Goal: Task Accomplishment & Management: Complete application form

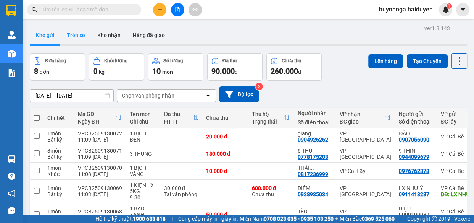
click at [79, 33] on button "Trên xe" at bounding box center [76, 35] width 31 height 18
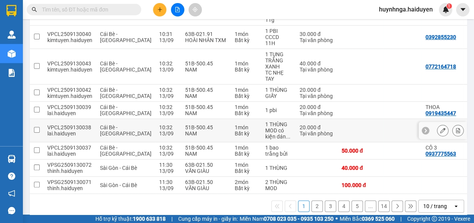
scroll to position [174, 0]
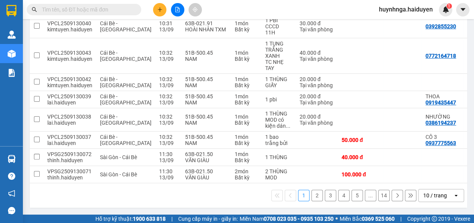
click at [311, 195] on button "2" at bounding box center [316, 194] width 11 height 11
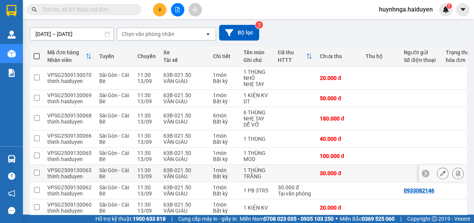
scroll to position [131, 0]
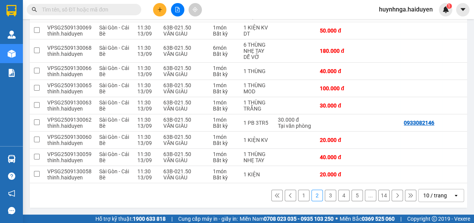
click at [325, 197] on button "3" at bounding box center [330, 194] width 11 height 11
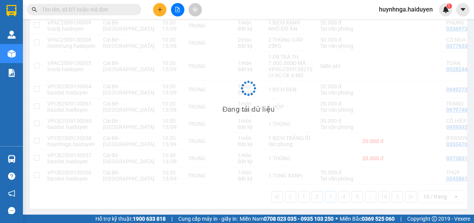
scroll to position [128, 0]
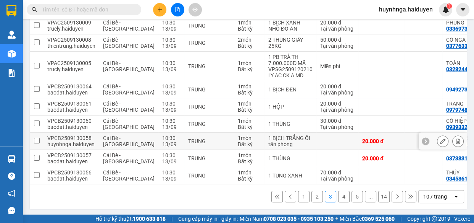
click at [38, 138] on input "checkbox" at bounding box center [37, 140] width 6 height 6
checkbox input "true"
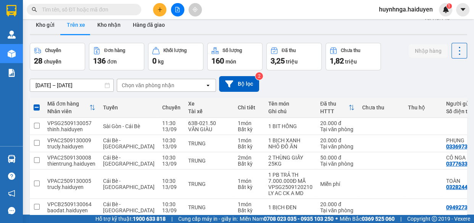
scroll to position [0, 0]
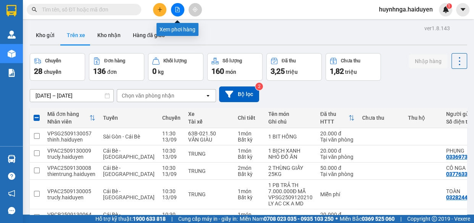
click at [176, 10] on icon "file-add" at bounding box center [178, 9] width 4 height 5
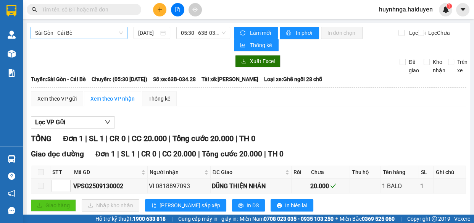
click at [105, 32] on span "Sài Gòn - Cái Bè" at bounding box center [79, 32] width 88 height 11
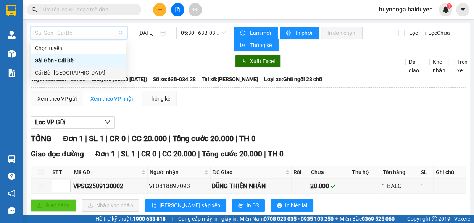
click at [107, 69] on div "Cái Bè - Sài Gòn" at bounding box center [78, 72] width 87 height 8
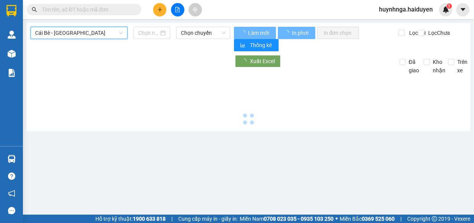
type input "13/09/2025"
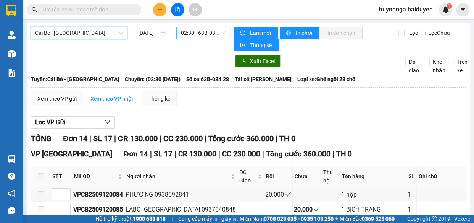
click at [208, 34] on span "02:30 - 63B-034.28" at bounding box center [203, 32] width 45 height 11
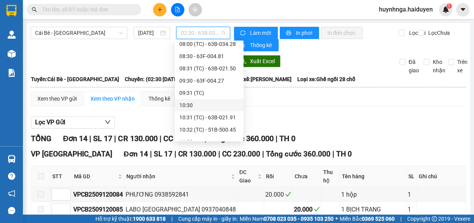
scroll to position [173, 0]
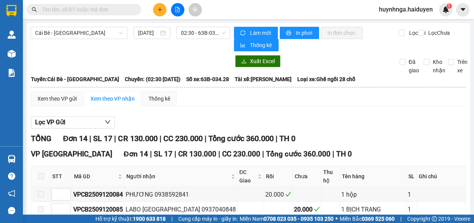
click at [316, 65] on div "Xuất Excel" at bounding box center [311, 61] width 155 height 12
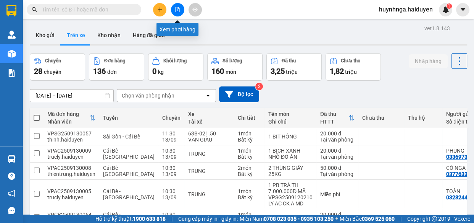
click at [176, 10] on icon "file-add" at bounding box center [177, 9] width 5 height 5
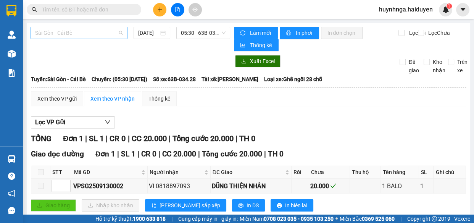
click at [108, 32] on span "Sài Gòn - Cái Bè" at bounding box center [79, 32] width 88 height 11
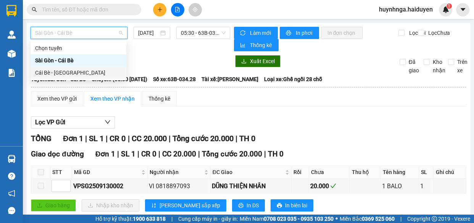
click at [107, 71] on div "Cái Bè - Sài Gòn" at bounding box center [78, 72] width 87 height 8
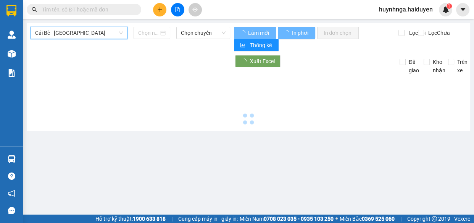
type input "[DATE]"
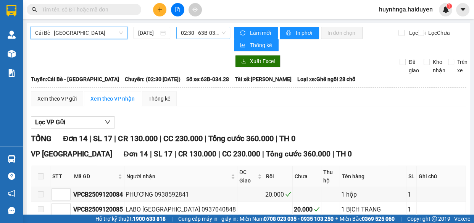
click at [210, 32] on span "02:30 - 63B-034.28" at bounding box center [203, 32] width 45 height 11
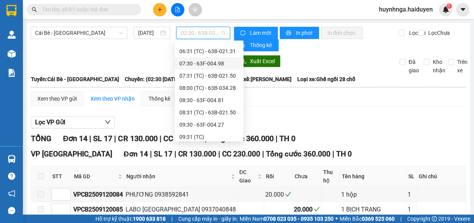
scroll to position [139, 0]
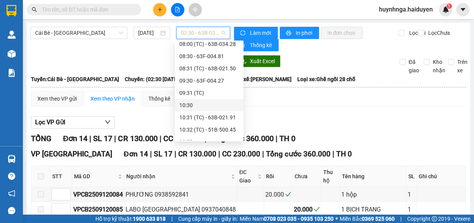
click at [213, 103] on div "10:30" at bounding box center [209, 105] width 60 height 8
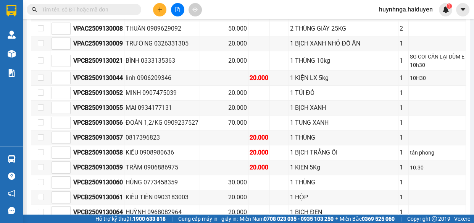
scroll to position [208, 0]
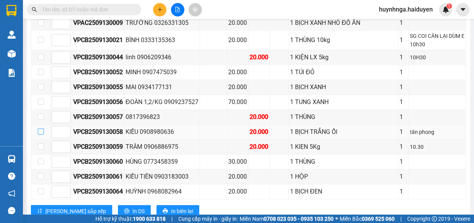
click at [40, 130] on input "checkbox" at bounding box center [41, 131] width 6 height 6
checkbox input "true"
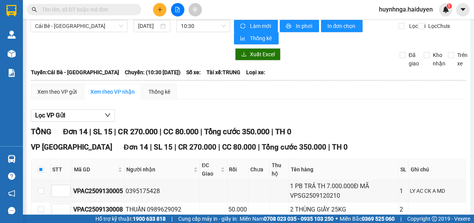
scroll to position [0, 0]
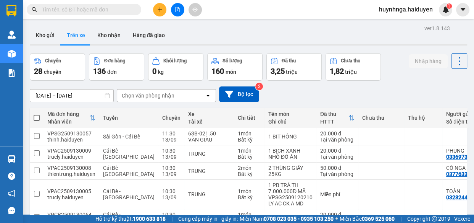
scroll to position [131, 0]
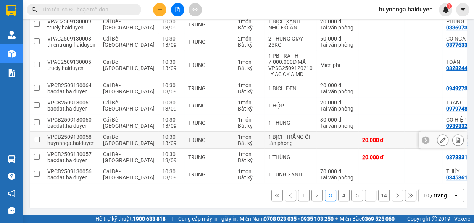
click at [35, 137] on input "checkbox" at bounding box center [37, 139] width 6 height 6
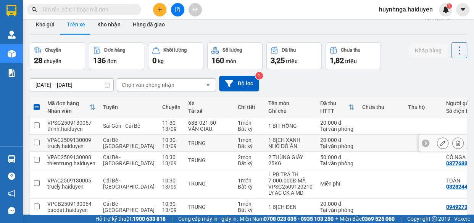
scroll to position [0, 0]
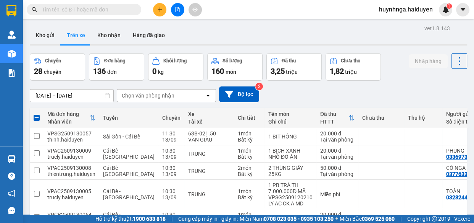
click at [183, 94] on div "Chọn văn phòng nhận" at bounding box center [161, 95] width 88 height 12
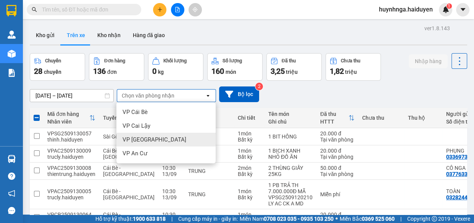
click at [164, 137] on div "VP [GEOGRAPHIC_DATA]" at bounding box center [165, 139] width 99 height 14
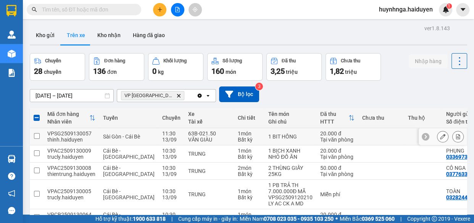
checkbox input "false"
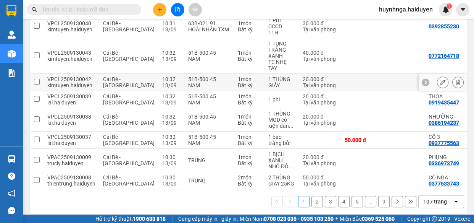
scroll to position [173, 0]
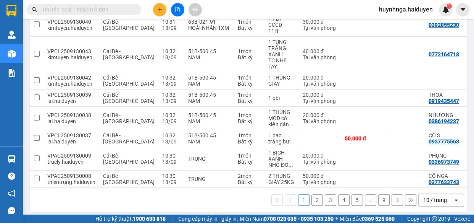
click at [315, 200] on button "2" at bounding box center [316, 199] width 11 height 11
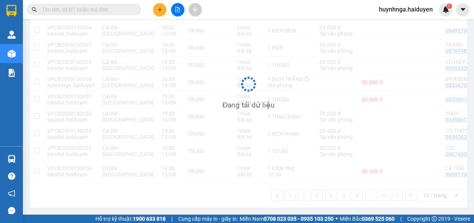
scroll to position [137, 0]
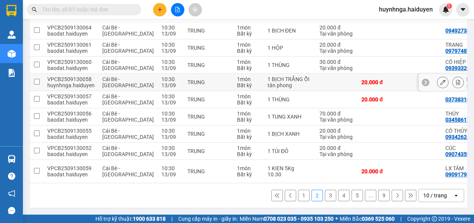
click at [37, 79] on input "checkbox" at bounding box center [37, 82] width 6 height 6
checkbox input "true"
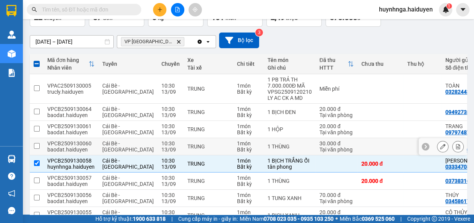
scroll to position [33, 0]
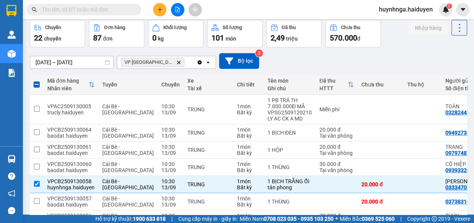
click at [436, 56] on div "11/09/2025 – 13/09/2025 Press the down arrow key to interact with the calendar …" at bounding box center [248, 61] width 437 height 16
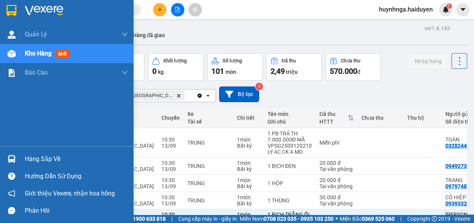
click at [34, 48] on div "Kho hàng mới" at bounding box center [76, 53] width 103 height 19
click at [38, 52] on span "Kho hàng" at bounding box center [38, 53] width 27 height 7
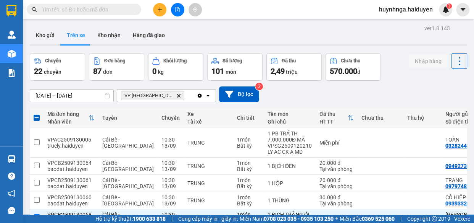
drag, startPoint x: 78, startPoint y: 38, endPoint x: 63, endPoint y: 36, distance: 15.1
click at [77, 38] on button "Trên xe" at bounding box center [76, 35] width 31 height 18
click at [42, 36] on button "Kho gửi" at bounding box center [45, 35] width 31 height 18
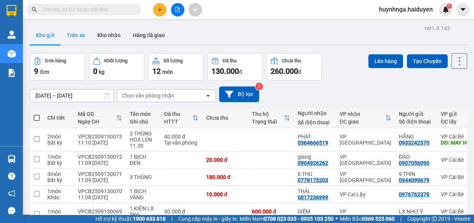
click at [77, 33] on button "Trên xe" at bounding box center [76, 35] width 31 height 18
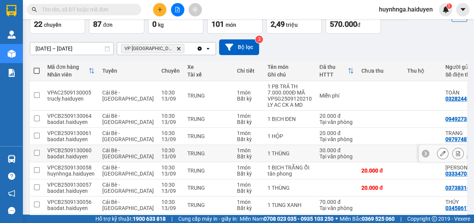
scroll to position [104, 0]
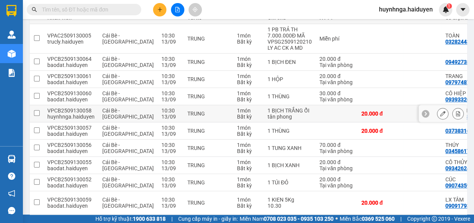
click at [38, 113] on input "checkbox" at bounding box center [37, 113] width 6 height 6
checkbox input "true"
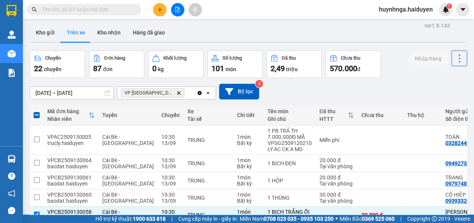
scroll to position [0, 0]
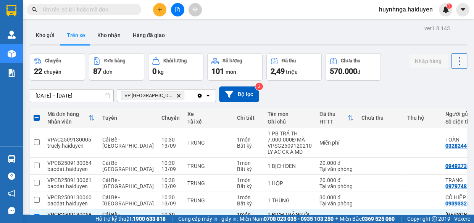
click at [454, 60] on icon at bounding box center [459, 61] width 11 height 11
click at [398, 87] on div "11/09/2025 – 13/09/2025 Press the down arrow key to interact with the calendar …" at bounding box center [248, 94] width 437 height 16
click at [179, 12] on button at bounding box center [177, 9] width 13 height 13
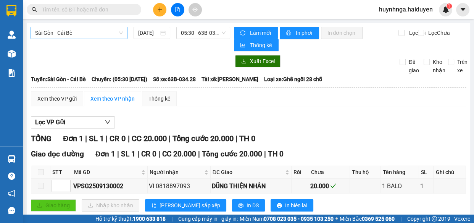
click at [98, 35] on span "Sài Gòn - Cái Bè" at bounding box center [79, 32] width 88 height 11
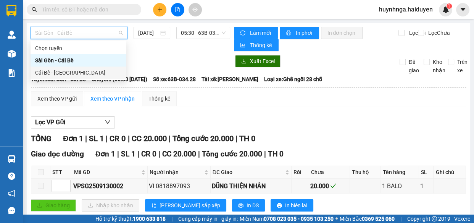
click at [100, 69] on div "Cái Bè - Sài Gòn" at bounding box center [78, 72] width 87 height 8
type input "13/09/2025"
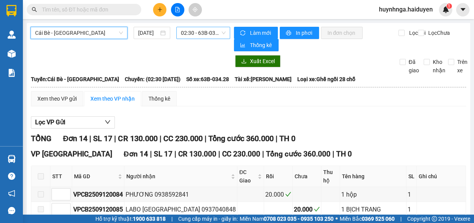
click at [199, 31] on span "02:30 - 63B-034.28" at bounding box center [203, 32] width 45 height 11
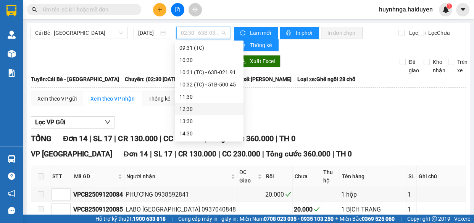
scroll to position [173, 0]
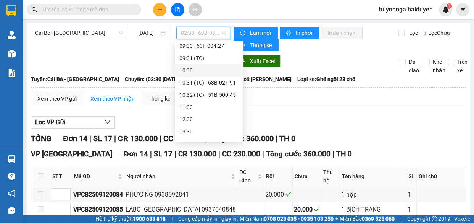
click at [190, 72] on div "10:30" at bounding box center [209, 70] width 60 height 8
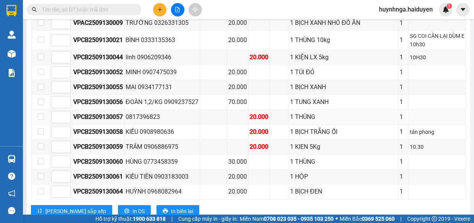
scroll to position [230, 0]
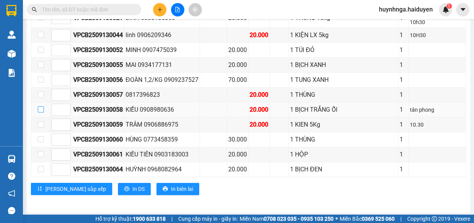
click at [41, 109] on input "checkbox" at bounding box center [41, 109] width 6 height 6
checkbox input "true"
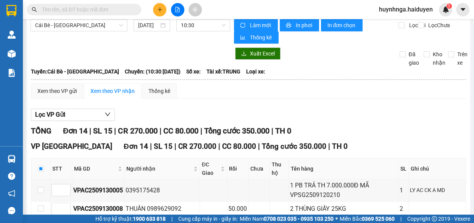
scroll to position [0, 0]
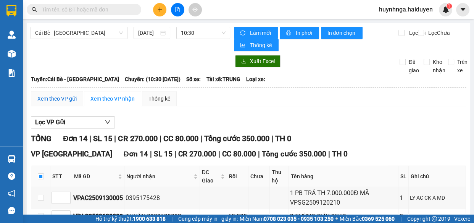
click at [73, 97] on div "Xem theo VP gửi" at bounding box center [56, 98] width 39 height 8
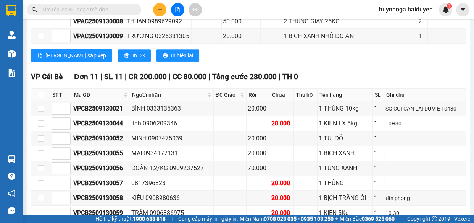
scroll to position [347, 0]
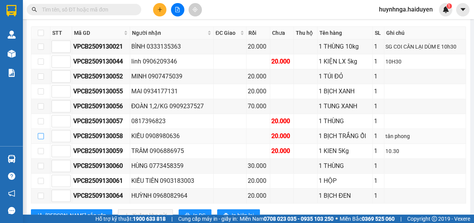
click at [41, 134] on input "checkbox" at bounding box center [41, 136] width 6 height 6
checkbox input "true"
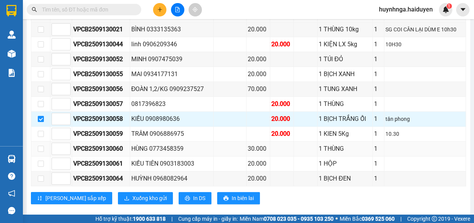
scroll to position [373, 0]
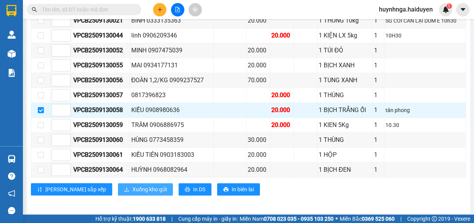
click at [132, 185] on span "Xuống kho gửi" at bounding box center [149, 189] width 34 height 8
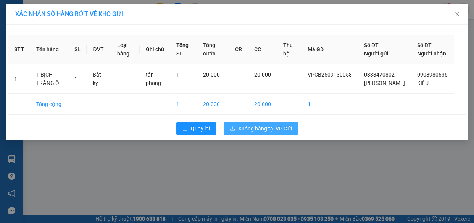
click at [246, 132] on span "Xuống hàng tại VP Gửi" at bounding box center [265, 128] width 54 height 8
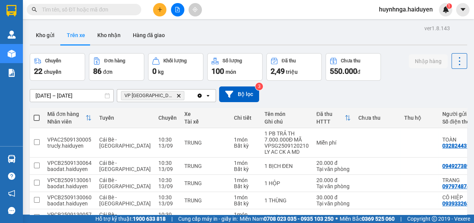
click at [177, 95] on icon "VP Sài Gòn, close by backspace" at bounding box center [178, 95] width 3 height 3
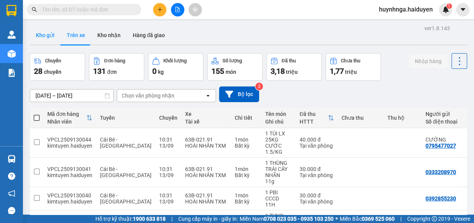
click at [52, 32] on button "Kho gửi" at bounding box center [45, 35] width 31 height 18
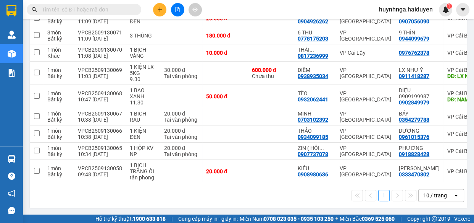
scroll to position [144, 0]
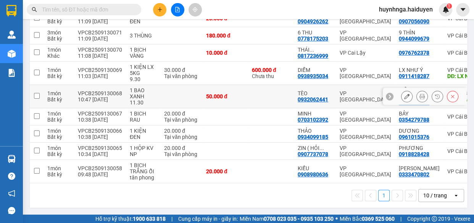
scroll to position [144, 0]
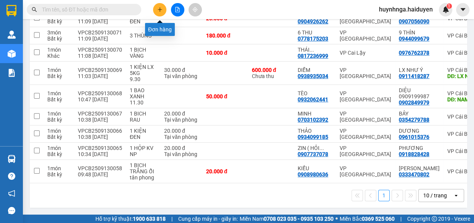
click at [157, 8] on icon "plus" at bounding box center [159, 9] width 5 height 5
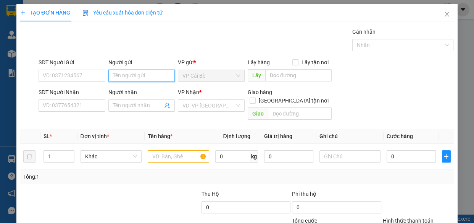
click at [122, 78] on input "Người gửi" at bounding box center [141, 75] width 67 height 12
type input "D"
click at [162, 78] on input "ĐIỂM" at bounding box center [141, 75] width 67 height 12
type input "Đ"
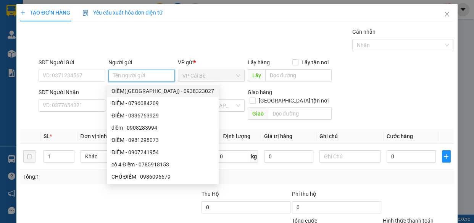
click at [131, 94] on div "ĐIỂM([GEOGRAPHIC_DATA]) - 0938323027" at bounding box center [162, 91] width 103 height 8
type input "0938323027"
type input "ĐIỂM([GEOGRAPHIC_DATA])"
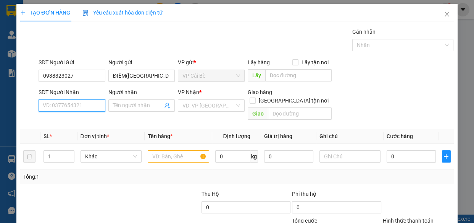
click at [79, 109] on input "SĐT Người Nhận" at bounding box center [72, 105] width 67 height 12
click at [131, 105] on input "Người nhận" at bounding box center [138, 105] width 50 height 8
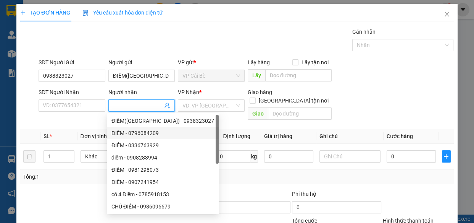
click at [77, 178] on div "Transit Pickup Surcharge Ids Transit Deliver Surcharge Ids Transit Deliver Surc…" at bounding box center [236, 151] width 433 height 248
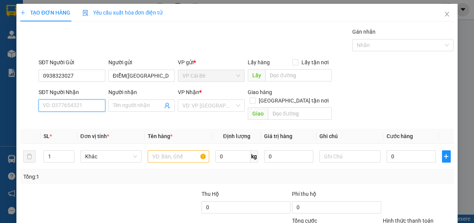
click at [73, 107] on input "SĐT Người Nhận" at bounding box center [72, 105] width 67 height 12
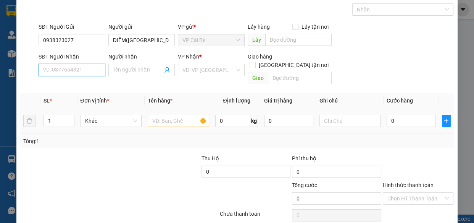
scroll to position [25, 0]
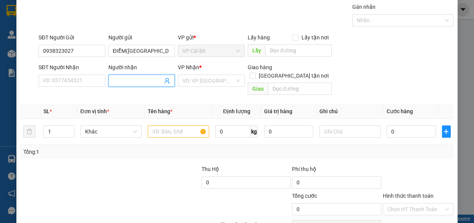
click at [120, 81] on input "Người nhận" at bounding box center [138, 80] width 50 height 8
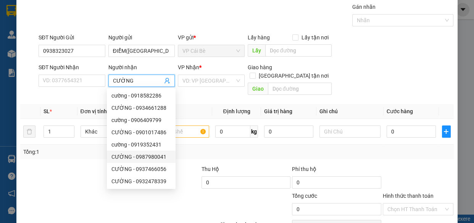
type input "CƯỜNG"
click at [73, 169] on div at bounding box center [64, 178] width 90 height 27
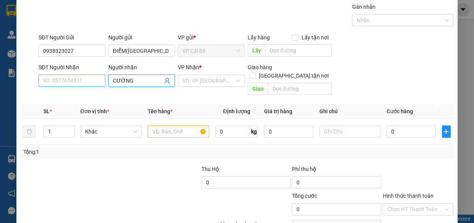
drag, startPoint x: 152, startPoint y: 79, endPoint x: 79, endPoint y: 79, distance: 72.9
click at [79, 79] on div "SĐT Người Nhận VD: 0377654321 Người nhận CƯỜNG CƯỜNG VP Nhận * VD: VP [GEOGRAPH…" at bounding box center [246, 80] width 418 height 35
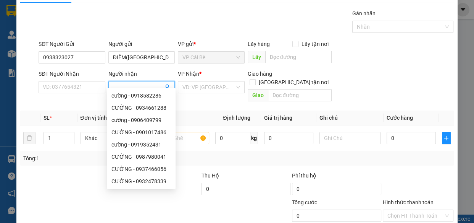
scroll to position [0, 0]
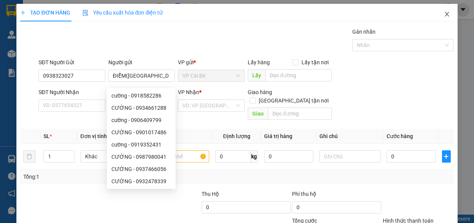
click at [444, 13] on icon "close" at bounding box center [447, 14] width 6 height 6
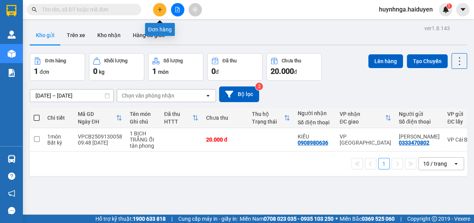
click at [162, 10] on icon "plus" at bounding box center [159, 9] width 5 height 5
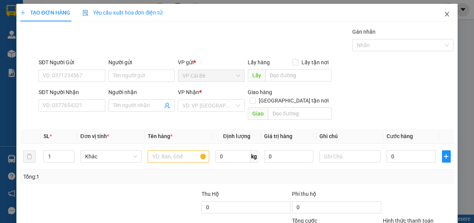
click at [444, 15] on icon "close" at bounding box center [447, 14] width 6 height 6
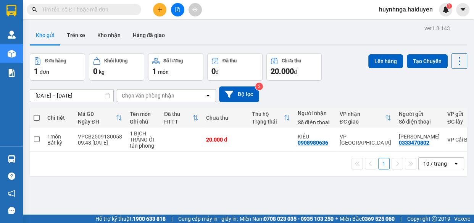
click at [73, 9] on input "text" at bounding box center [87, 9] width 90 height 8
type input "D"
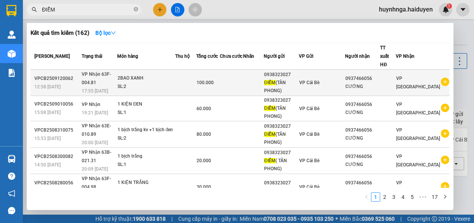
type input "ĐIỂM"
click at [243, 74] on td at bounding box center [231, 82] width 23 height 26
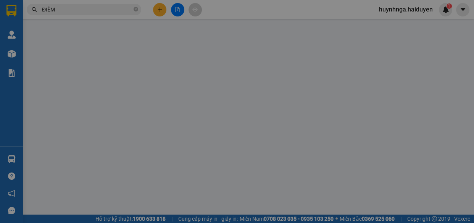
type input "0938323027"
type input "ĐIỂM([GEOGRAPHIC_DATA])"
type input "0937466056"
type input "CƯỜNG"
type input "100.000"
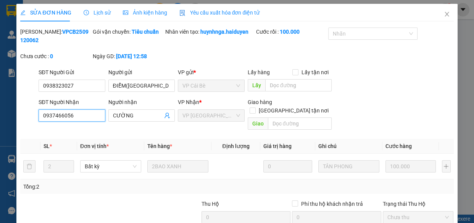
drag, startPoint x: 80, startPoint y: 113, endPoint x: 17, endPoint y: 109, distance: 63.5
click at [18, 109] on div "SỬA ĐƠN HÀNG Lịch sử Ảnh kiện hàng Yêu cầu xuất hóa đơn điện tử Total Paid Fee …" at bounding box center [236, 148] width 441 height 288
click at [444, 15] on icon "close" at bounding box center [447, 14] width 6 height 6
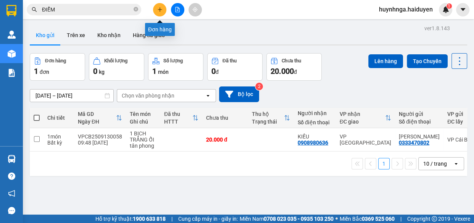
click at [160, 7] on icon "plus" at bounding box center [159, 9] width 5 height 5
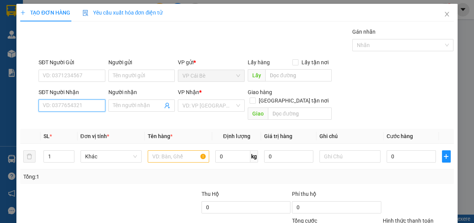
click at [89, 104] on input "SĐT Người Nhận" at bounding box center [72, 105] width 67 height 12
paste input "0937466056"
type input "0937466056"
click at [80, 121] on div "0937466056 - CƯỜNG" at bounding box center [71, 120] width 57 height 8
type input "CƯỜNG"
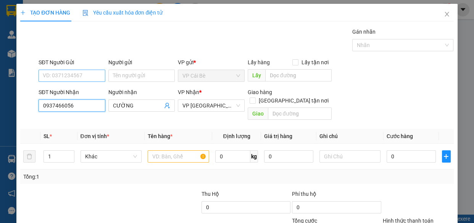
type input "100.000"
type input "0937466056"
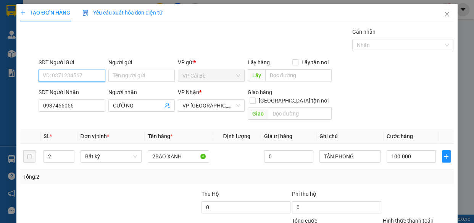
click at [98, 71] on input "SĐT Người Gửi" at bounding box center [72, 75] width 67 height 12
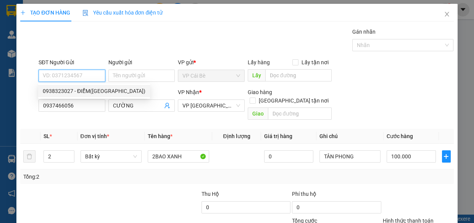
click at [97, 95] on div "0938323027 - ĐIỂM([GEOGRAPHIC_DATA])" at bounding box center [94, 91] width 112 height 12
type input "0938323027"
type input "ĐIỂM([GEOGRAPHIC_DATA])"
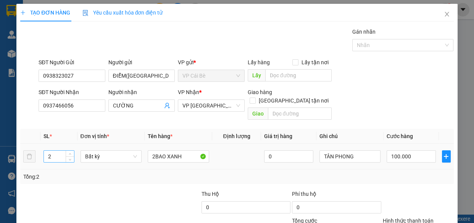
click at [58, 150] on input "2" at bounding box center [59, 155] width 30 height 11
type input "1"
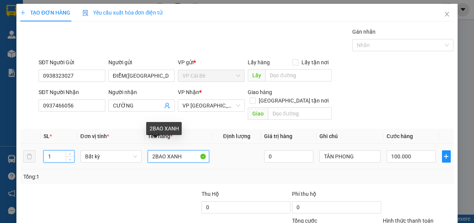
click at [153, 150] on input "2BAO XANH" at bounding box center [178, 156] width 61 height 12
type input "0"
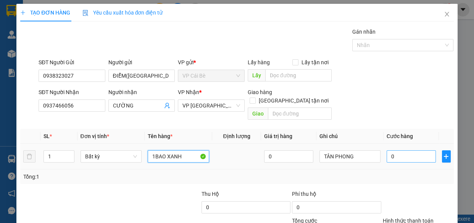
type input "1BAO XANH"
click at [399, 150] on input "0" at bounding box center [411, 156] width 49 height 12
type input "0"
type input "5"
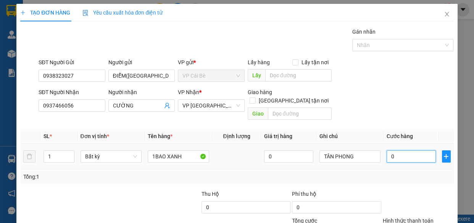
type input "05"
type input "50"
type input "050"
type input "50.000"
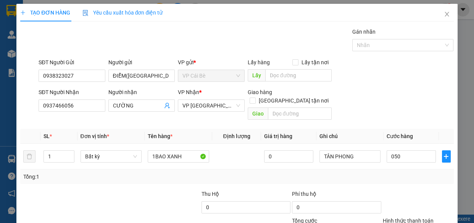
type input "50.000"
click at [397, 172] on div "Tổng: 1" at bounding box center [236, 176] width 427 height 8
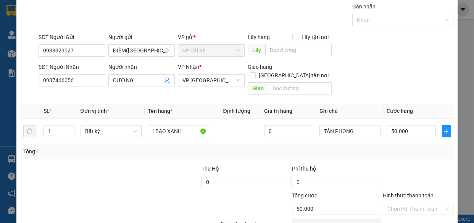
scroll to position [60, 0]
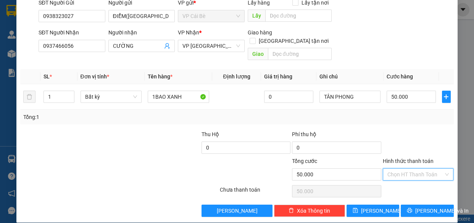
click at [400, 168] on input "Hình thức thanh toán" at bounding box center [415, 173] width 56 height 11
click at [411, 179] on div "Tại văn phòng" at bounding box center [413, 180] width 61 height 8
type input "0"
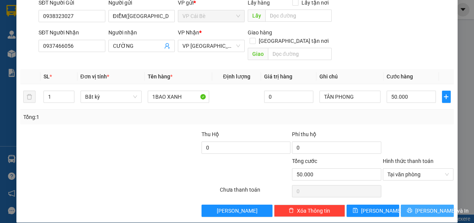
click at [425, 206] on span "[PERSON_NAME] và In" at bounding box center [441, 210] width 53 height 8
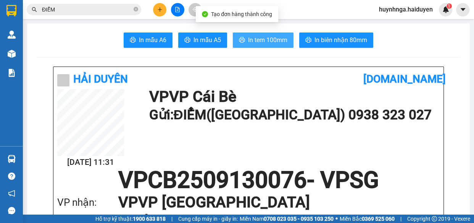
click at [278, 40] on span "In tem 100mm" at bounding box center [267, 40] width 39 height 10
